Goal: Transaction & Acquisition: Purchase product/service

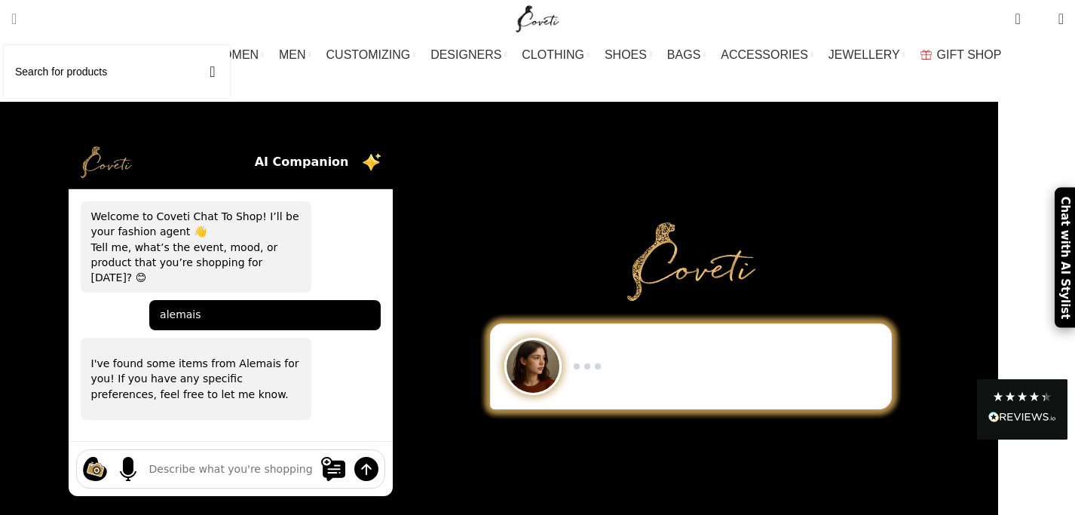
click at [17, 19] on span "Search" at bounding box center [13, 18] width 5 height 15
click at [74, 69] on input "Search" at bounding box center [117, 71] width 226 height 53
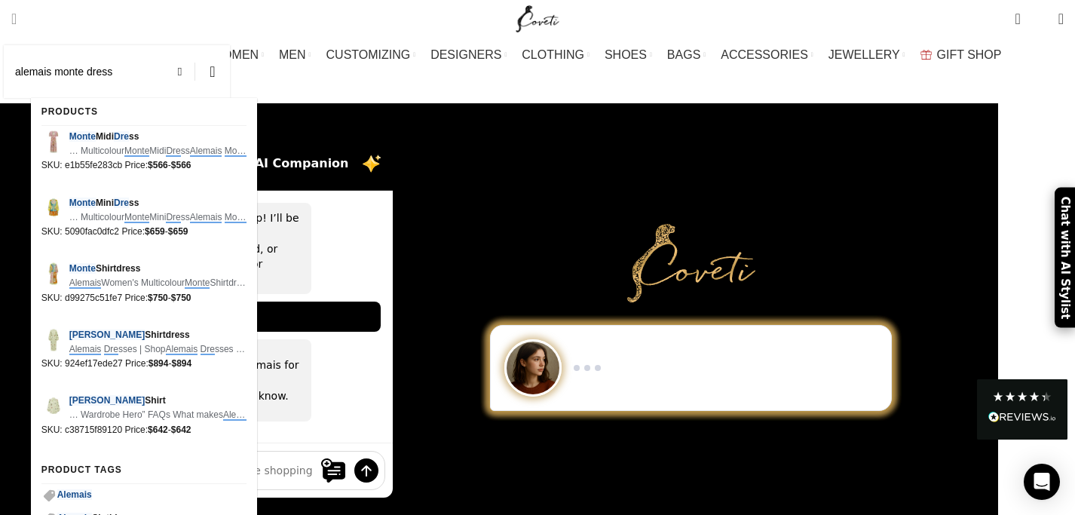
type input "alemais monte dress"
click at [195, 45] on button "Search" at bounding box center [212, 71] width 35 height 53
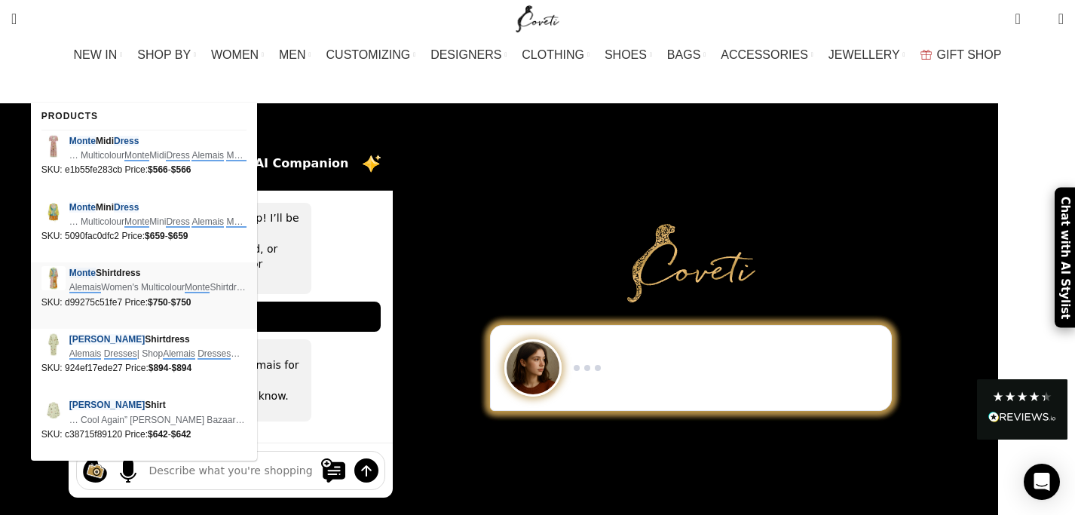
click at [117, 294] on span "Alemais Women's Multicolour Monte Shirtdress Alemais Monte Shirtdress The …" at bounding box center [157, 287] width 177 height 14
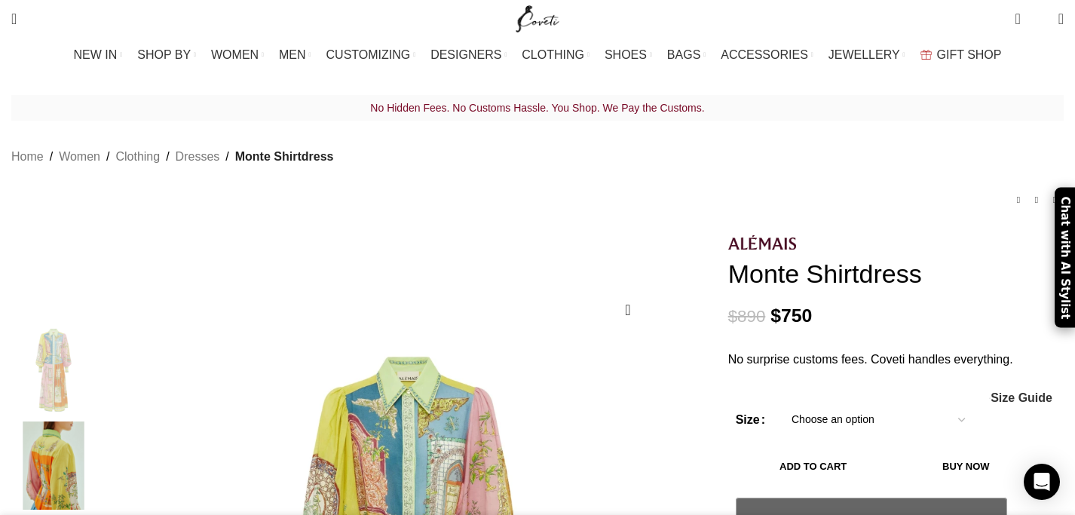
scroll to position [0, 952]
click at [910, 404] on select "Choose an option 16 UK" at bounding box center [878, 420] width 196 height 32
select select "16-[GEOGRAPHIC_DATA]"
click at [780, 404] on select "Choose an option 16 UK" at bounding box center [878, 420] width 196 height 32
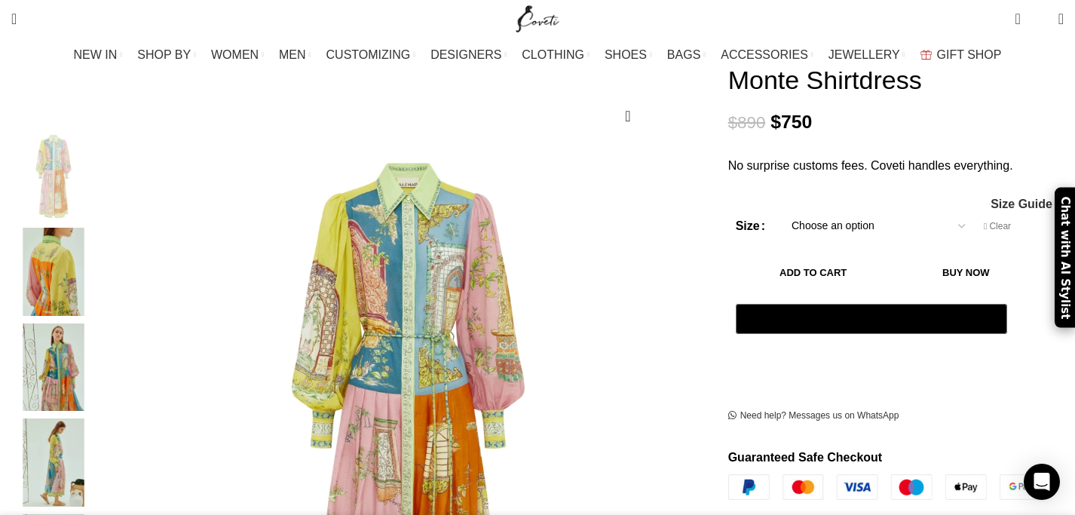
scroll to position [0, 1110]
click at [990, 198] on span "Size Guide" at bounding box center [1021, 204] width 62 height 12
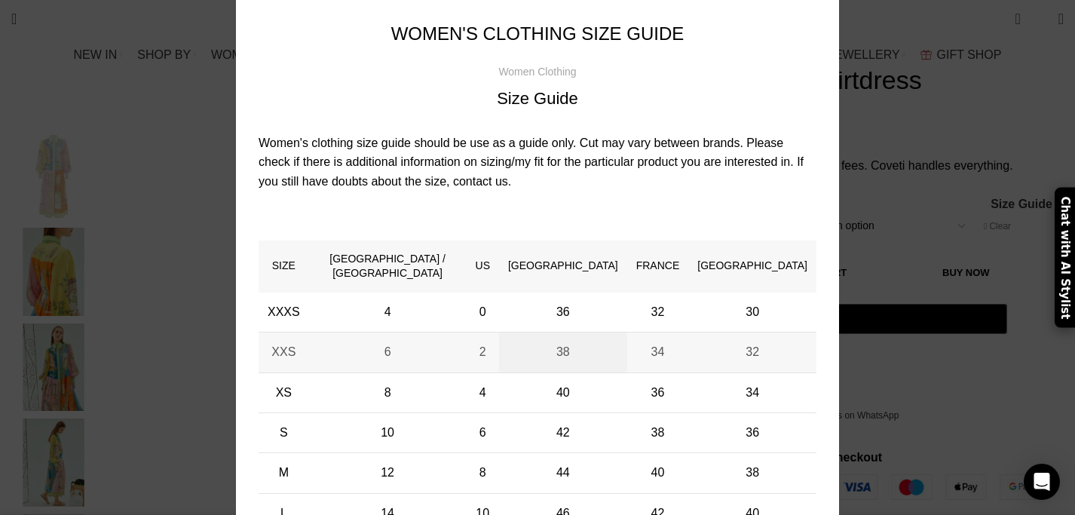
scroll to position [34, 0]
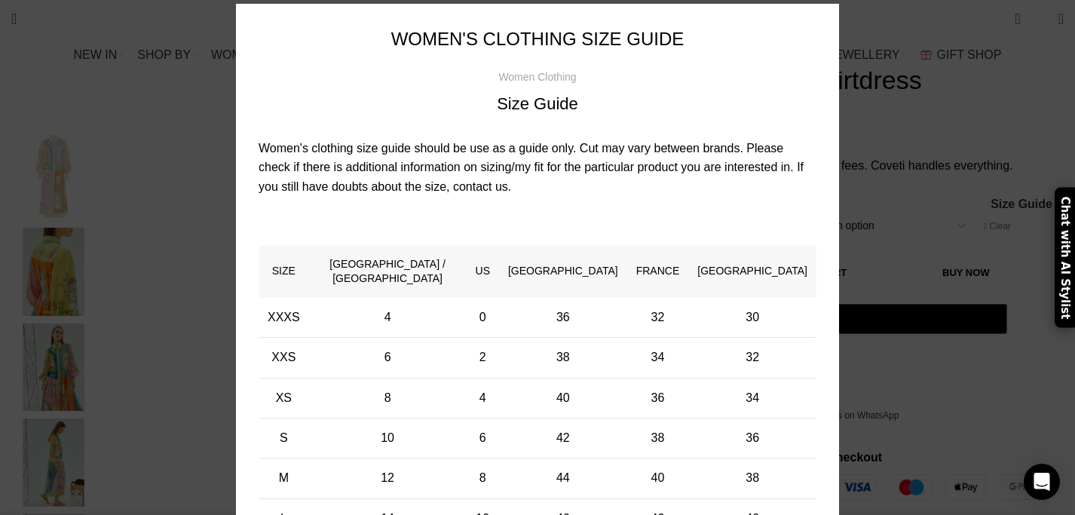
click at [1018, 70] on div "× Women's clothing size guide Women Clothing Size Guide Women's clothing size g…" at bounding box center [537, 343] width 1052 height 754
